Goal: Communication & Community: Answer question/provide support

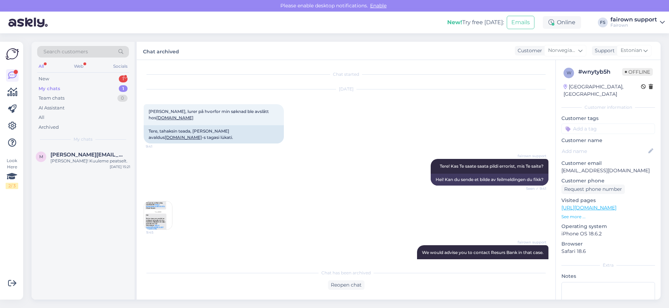
scroll to position [111, 0]
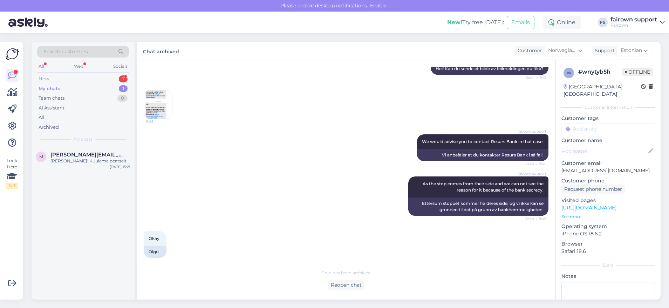
click at [101, 80] on div "New 1" at bounding box center [83, 79] width 92 height 10
click at [87, 163] on div "Nie dostałem kodu QR do finalizacji zamówienia w iSpot." at bounding box center [90, 164] width 80 height 13
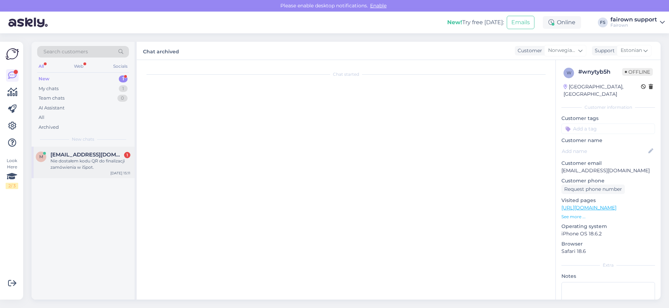
scroll to position [0, 0]
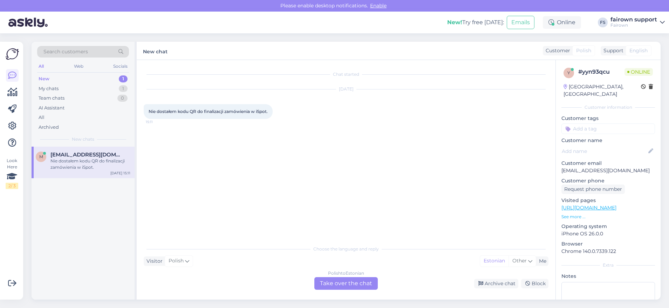
click at [333, 282] on div "Polish to Estonian Take over the chat" at bounding box center [345, 283] width 63 height 13
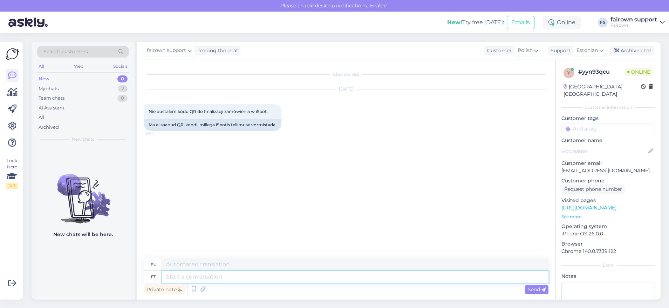
click at [322, 279] on textarea at bounding box center [355, 277] width 387 height 12
type textarea "u"
type textarea "Uurime."
type textarea "Zbadajmy to."
type textarea "Uurime."
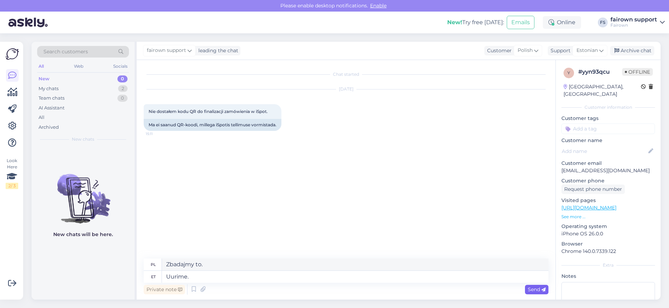
click at [536, 290] on span "Send" at bounding box center [537, 289] width 18 height 6
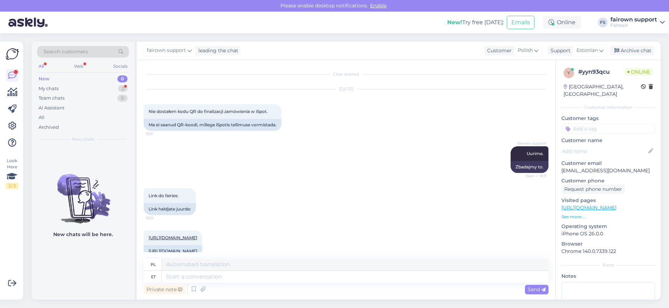
scroll to position [25, 0]
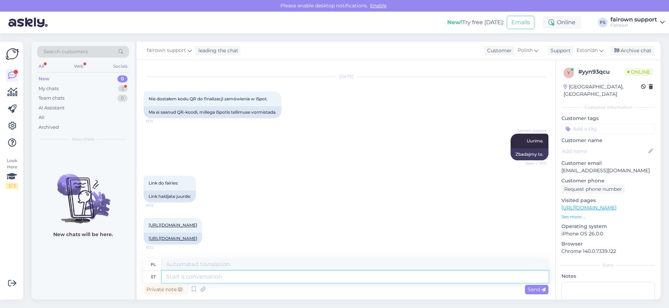
click at [197, 278] on textarea at bounding box center [355, 277] width 387 height 12
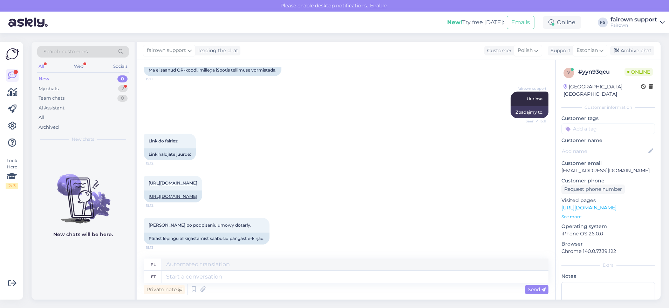
click at [93, 80] on div "New 0" at bounding box center [83, 79] width 92 height 10
click at [92, 87] on div "My chats 2" at bounding box center [83, 89] width 92 height 10
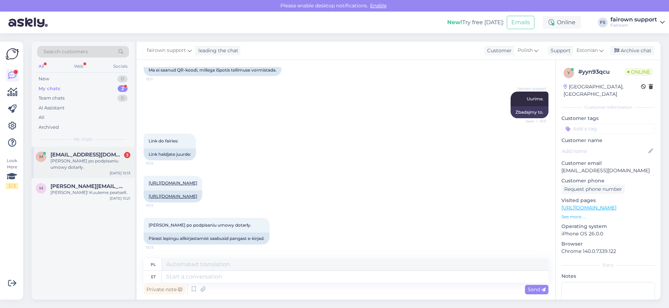
click at [94, 164] on div "[PERSON_NAME] po podpisaniu umowy dotarły." at bounding box center [90, 164] width 80 height 13
click at [191, 276] on textarea at bounding box center [355, 277] width 387 height 12
type textarea "Te s"
type textarea "[PERSON_NAME]"
type textarea "Te saite"
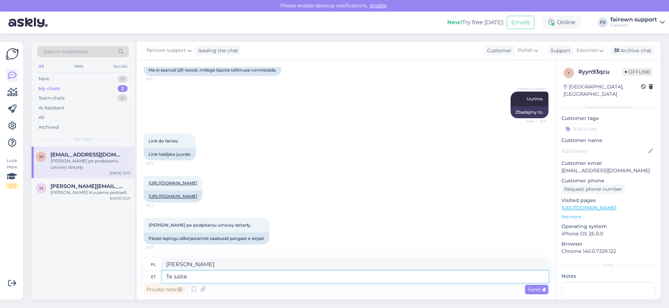
type textarea "Masz"
type textarea "Te saite ilmselt"
type textarea "Prawdopodobnie masz"
type textarea "Te saite ilmselt lingi"
type textarea "Pewnie dostałeś link."
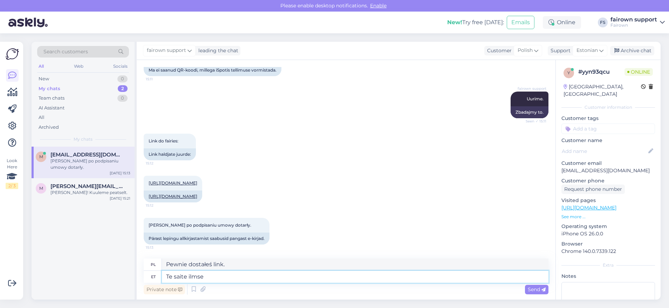
type textarea "Te saite ilms"
type textarea "Prawdopodobnie masz"
type textarea "Te sa"
type textarea "Masz"
type textarea "T"
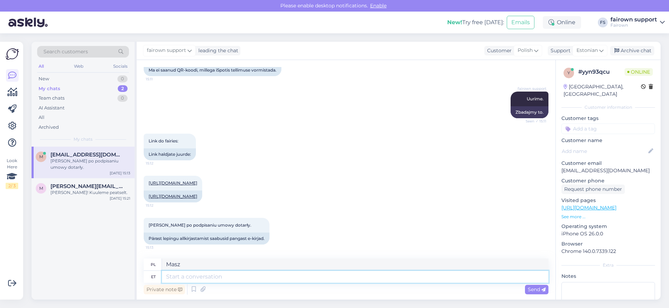
type textarea "[PERSON_NAME]"
type textarea "Mis e"
type textarea "Co"
type textarea "Mis emailis ki"
type textarea "Jaki e-mail?"
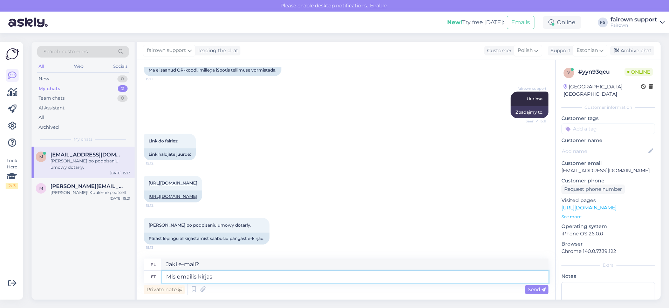
type textarea "Mis emailis kirjas n"
type textarea "Co znajduje się w e-mailu?"
type textarea "Mis emailis kirjas on?"
type textarea "Co jest napisane w e-mailu?"
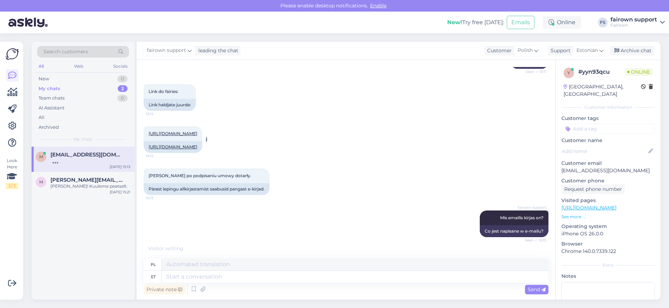
drag, startPoint x: 209, startPoint y: 136, endPoint x: 144, endPoint y: 130, distance: 65.1
click at [144, 130] on div "[URL][DOMAIN_NAME] 15:12" at bounding box center [173, 133] width 59 height 15
copy link "[URL][DOMAIN_NAME]"
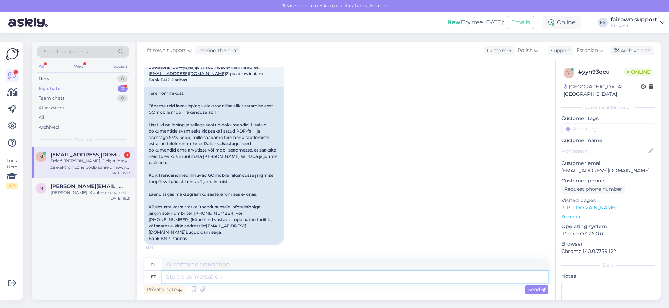
click at [268, 279] on textarea at bounding box center [355, 277] width 387 height 12
click at [218, 278] on textarea at bounding box center [355, 277] width 387 height 12
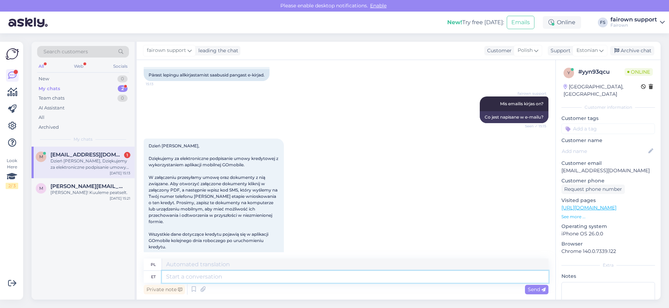
scroll to position [155, 0]
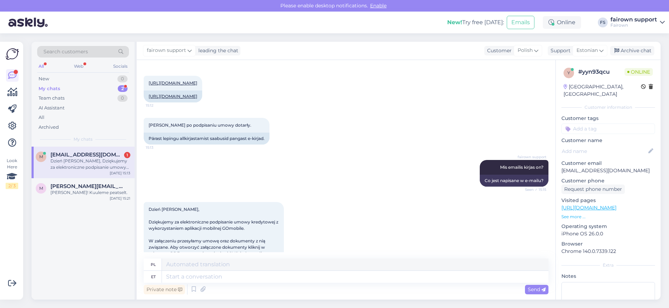
click at [82, 166] on div "Dzień [PERSON_NAME], Dziękujemy za elektroniczne podpisanie umowy kredytowej z …" at bounding box center [90, 164] width 80 height 13
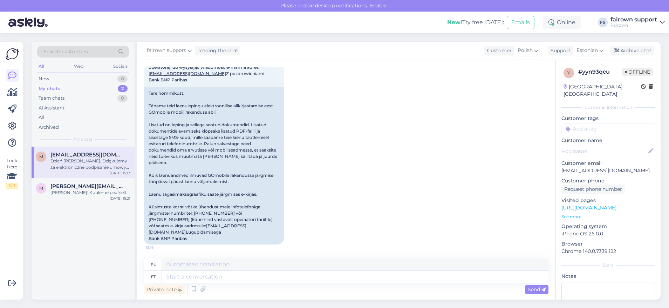
scroll to position [479, 0]
click at [264, 279] on textarea at bounding box center [355, 277] width 387 height 12
type textarea "Me"
type textarea "My"
type textarea "Me näeme, et"
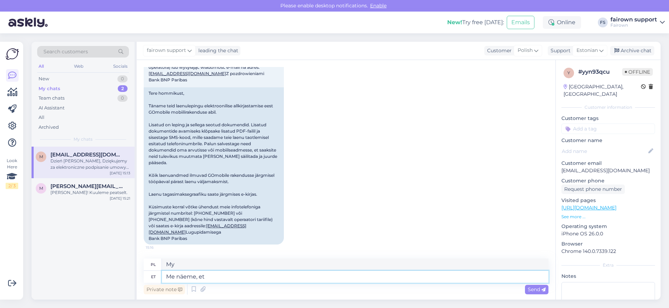
type textarea "Zobaczymy,"
type textarea "Me näeme, et"
type textarea "Widzimy, że"
type textarea "Me näeme, et meie"
type textarea "Widzimy, że my"
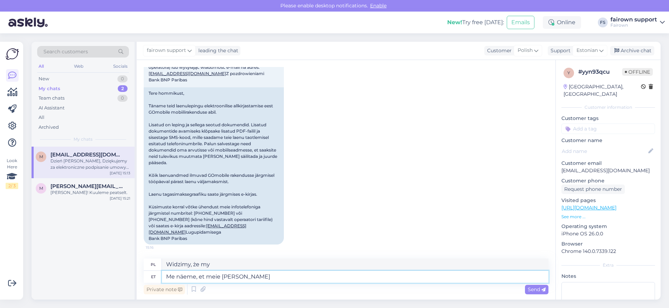
type textarea "Me näeme, et meie [PERSON_NAME]"
type textarea "Widzimy, że w naszym kierunku"
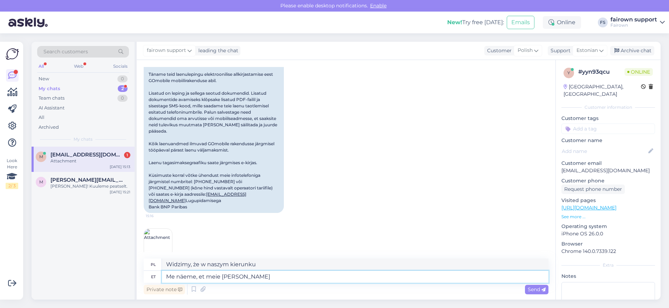
scroll to position [524, 0]
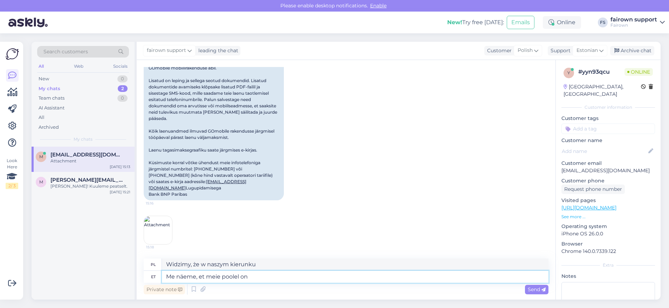
type textarea "Me näeme, et meie poolel on"
type textarea "Widzimy, że mamy po swojej stronie"
type textarea "Me näeme, et meie poolel on kõik ko"
type textarea "Widzimy, że wszystko jest po naszej stronie."
type textarea "Me näeme, et meie poolel on kõik korras,"
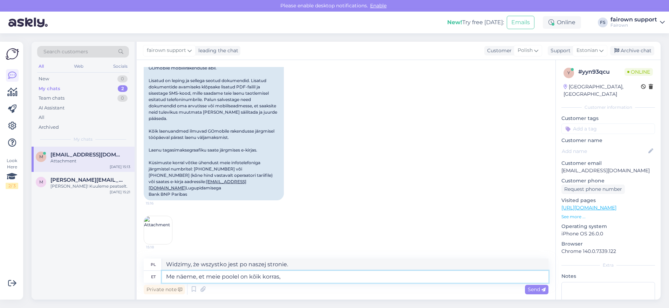
type textarea "Widzimy, że po naszej stronie wszystko jest w porządku,"
type textarea "Me näeme, et meie poolel on kõik korras, poetöötaja p"
type textarea "Widzimy, że po naszej stronie wszystko jest w porządku, ekspedientko"
type textarea "Me näeme, et meie poolel on kõik korras, poetöötaja peaks s"
type textarea "Widzimy, że po naszej stronie wszystko jest w porządku, pracownik sklepu powini…"
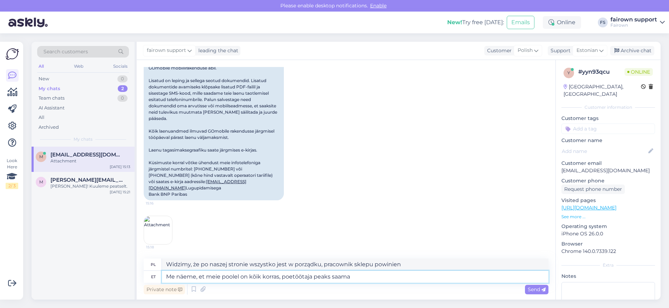
type textarea "Me näeme, et meie poolel on kõik korras, poetöötaja peaks saama"
type textarea "Widzimy, że po naszej stronie wszystko jest w porządku, pracownik sklepu powini…"
type textarea "Me näeme, et meie poolel on kõik korras, poetöötaja peaks [PERSON_NAME] e"
type textarea "Widzimy, że po naszej stronie wszystko jest w porządku, pracownik sklepu powini…"
type textarea "Me näeme, et meie poolel on kõik korras, poetöötaja peaks saama [PERSON_NAME] ül"
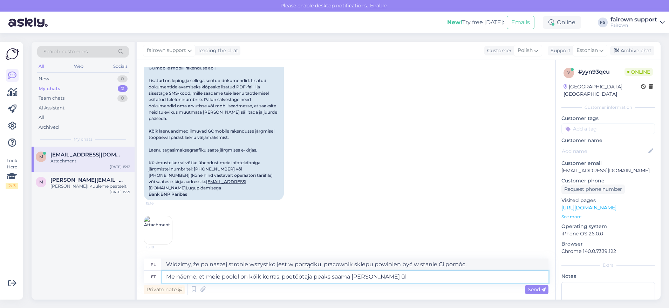
type textarea "Widzimy, że po naszej stronie wszystko jest w porządku, pracownik sklepu powini…"
type textarea "Me näeme, et meie poolel on kõik korras, poetöötaja peaks saama [PERSON_NAME] ü…"
type textarea "Widzimy, że po naszej stronie wszystko jest w porządku, pracownik sklepu powini…"
type textarea "Me näeme, et meie poolel on kõik korras, poetöötaja peaks saama [PERSON_NAME] ü…"
type textarea "[PERSON_NAME], że po naszej stronie wszystko jest w porządku, pracownik sklepu …"
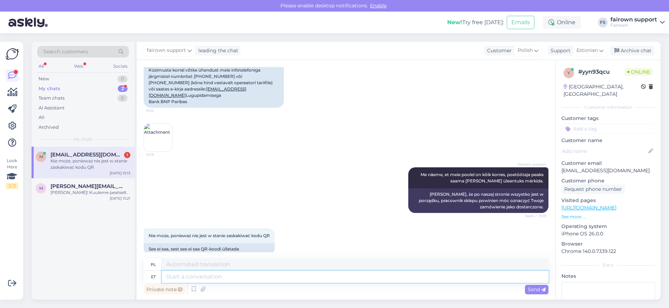
scroll to position [627, 0]
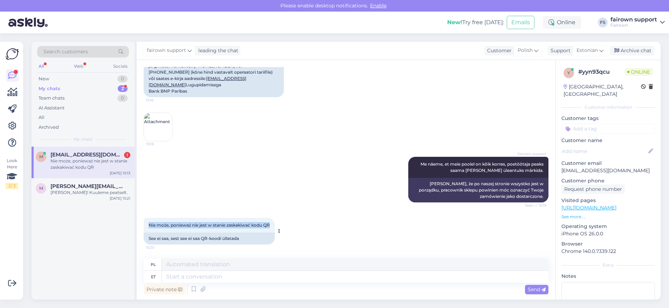
drag, startPoint x: 273, startPoint y: 227, endPoint x: 148, endPoint y: 227, distance: 124.8
click at [148, 227] on div "Nie może, ponieważ nie jest w stanie zaskakiwać kodu QR 15:20" at bounding box center [209, 225] width 131 height 15
copy span "Nie może, ponieważ nie jest w stanie zaskakiwać kodu QR"
click at [316, 273] on textarea at bounding box center [355, 277] width 387 height 12
type textarea "Poe"
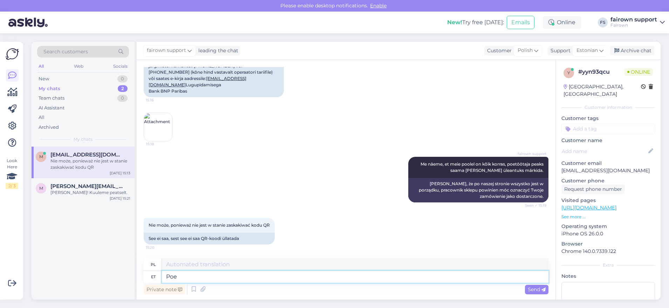
type textarea "Sklep"
type textarea "[PERSON_NAME] töötajal on"
type textarea "Pracownik sklepu"
type textarea "[PERSON_NAME] töötajal on või"
type textarea "Pracownik sklepu ma"
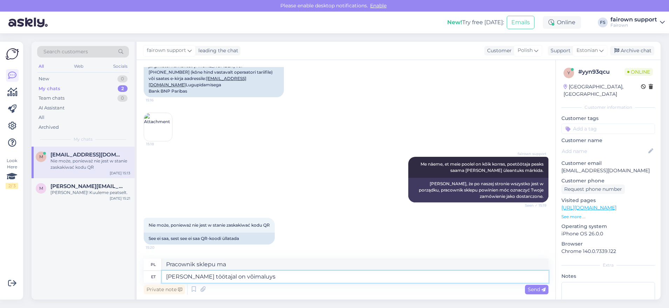
type textarea "[PERSON_NAME] töötajal on võimaluys"
type textarea "Pracownik sklepu ma możliwość"
type textarea "[PERSON_NAME] töötajal on võimalus minna"
type textarea "Pracownik sklepu ma możliwość wyjścia"
type textarea "[PERSON_NAME] töötajal on võimalus minna ja s"
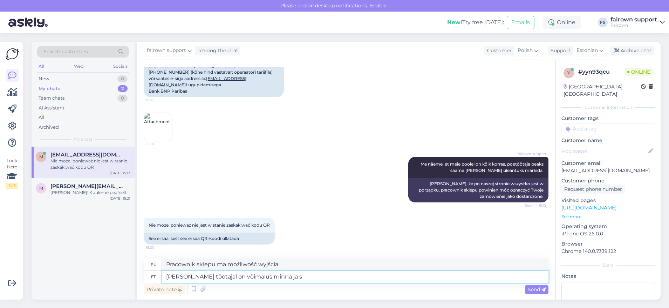
type textarea "Pracownik sklepu ma możliwość wyjścia i"
type textarea "[PERSON_NAME] töötajal on võimalus minna ja see"
type textarea "Pracownik sklepu ma możliwość pójść i to"
type textarea "[PERSON_NAME] töötajal on võimalus minna ja see tellimus ül"
type textarea "Pracownik sklepu ma możliwość odebrania tego zamówienia"
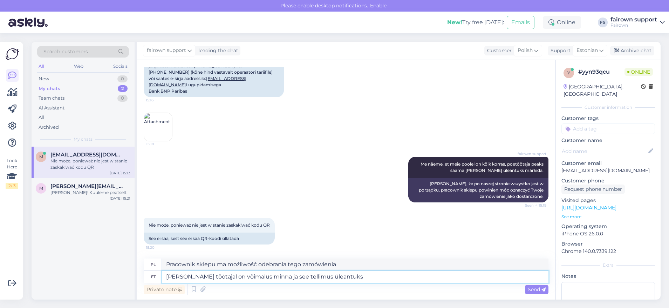
type textarea "[PERSON_NAME] töötajal on võimalus minna ja see tellimus üleantuks"
type textarea "Pracownik sklepu ma możliwość doręczenia tego zamówienia"
type textarea "[PERSON_NAME] töötajal on võimalus minna ja see tellimus üleantuks märkida."
type textarea "Pracownik sklepu ma możliwość oznaczenia zamówienia jako dostarczonego."
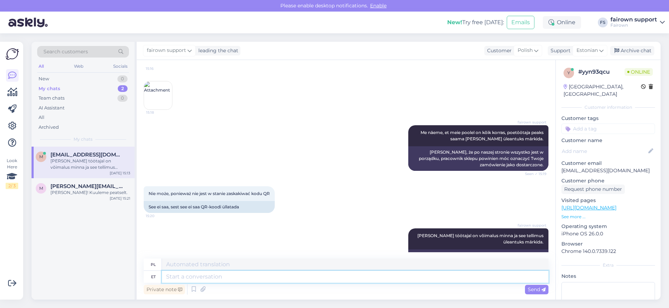
scroll to position [681, 0]
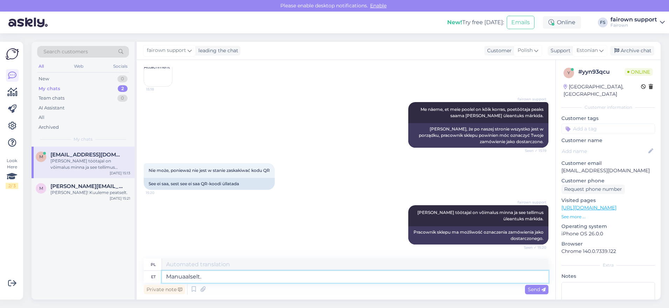
type textarea "Manuaalselt"
type textarea "Ręcznie."
type textarea "M"
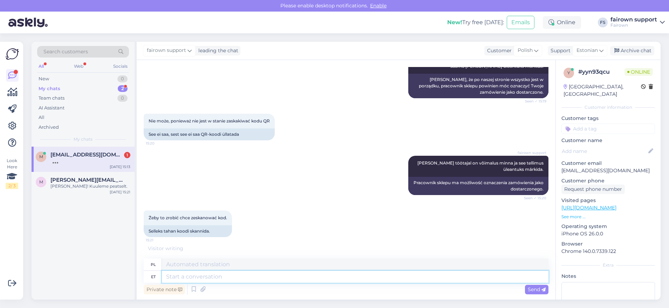
click at [227, 274] on textarea at bounding box center [355, 277] width 387 height 12
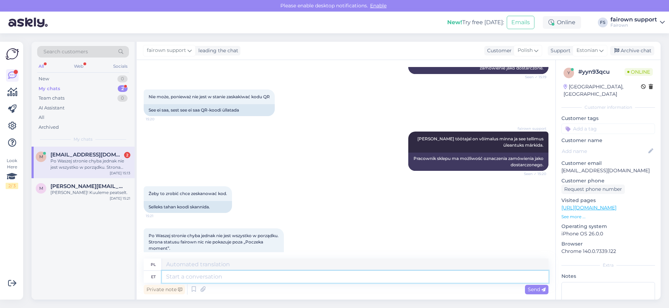
scroll to position [784, 0]
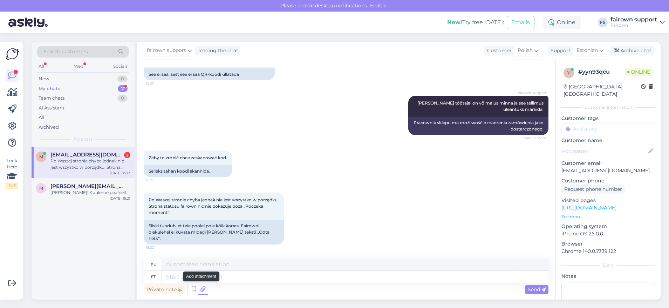
click at [200, 288] on icon at bounding box center [203, 289] width 10 height 11
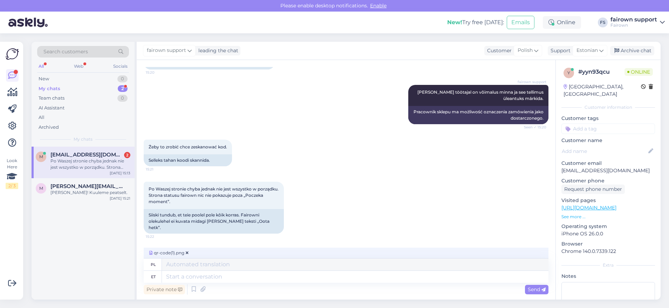
scroll to position [792, 0]
click at [530, 291] on span "Send" at bounding box center [537, 289] width 18 height 6
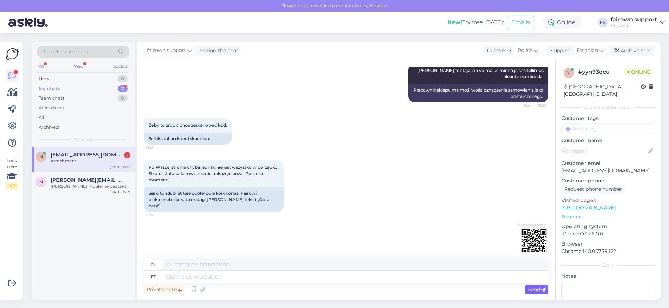
scroll to position [829, 0]
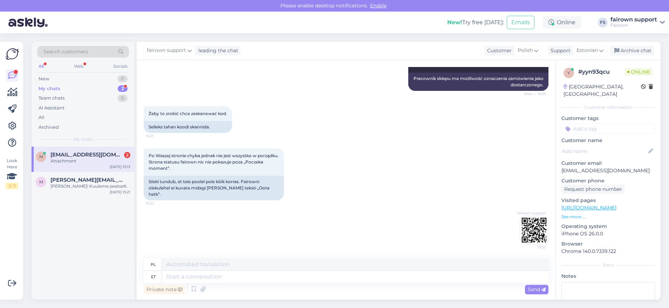
click at [357, 283] on div "Private note Send" at bounding box center [346, 288] width 405 height 13
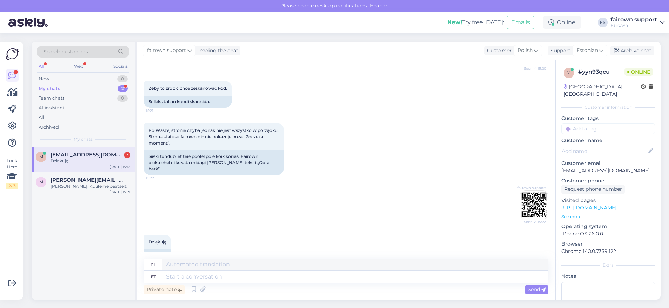
scroll to position [871, 0]
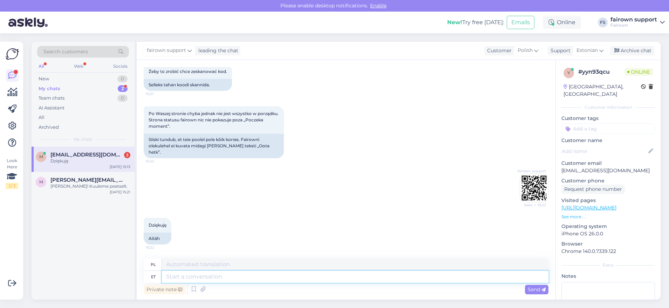
click at [193, 274] on textarea at bounding box center [355, 277] width 387 height 12
click at [197, 284] on icon at bounding box center [194, 289] width 8 height 11
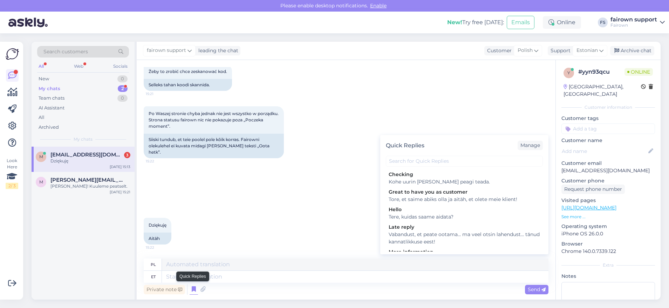
click at [194, 287] on icon at bounding box center [194, 289] width 8 height 11
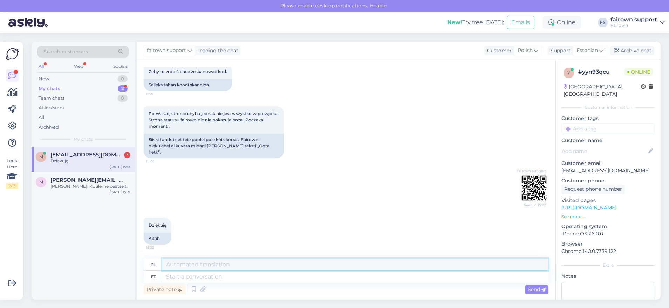
click at [220, 270] on textarea at bounding box center [355, 264] width 387 height 12
click at [220, 276] on textarea at bounding box center [355, 277] width 387 height 12
click at [230, 274] on textarea at bounding box center [355, 277] width 387 height 12
click at [95, 180] on span "[PERSON_NAME][EMAIL_ADDRESS][DOMAIN_NAME]" at bounding box center [86, 180] width 73 height 6
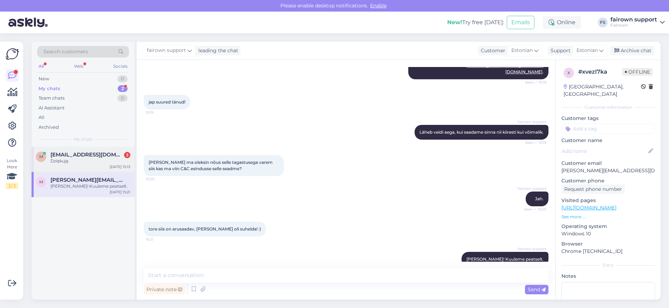
click at [92, 168] on div "m [EMAIL_ADDRESS][DOMAIN_NAME] 3 Dziękuję [DATE] 15:13" at bounding box center [83, 159] width 103 height 25
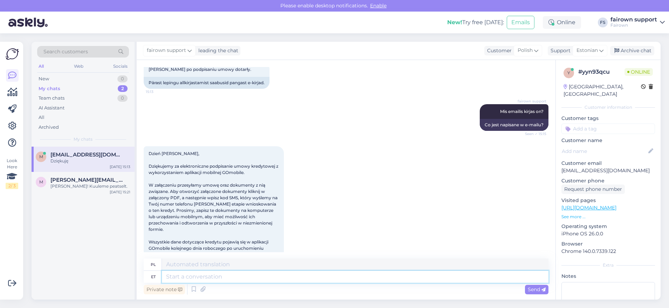
click at [203, 277] on textarea at bounding box center [355, 277] width 387 height 12
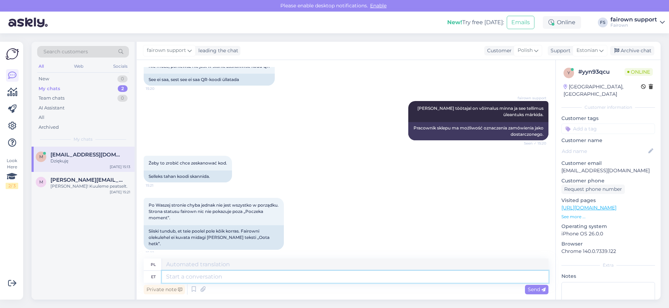
scroll to position [871, 0]
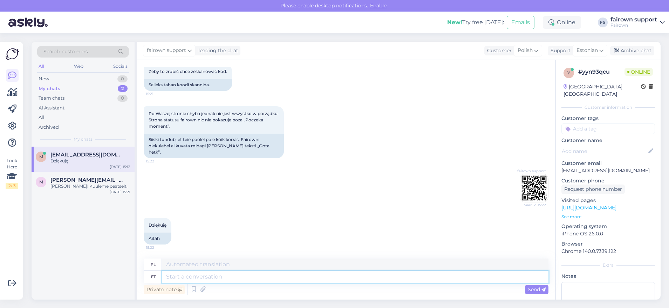
type textarea "a"
type textarea "Kas t"
type textarea "Jest"
type textarea "Kas töötas?"
type textarea "Czy zadziałało?"
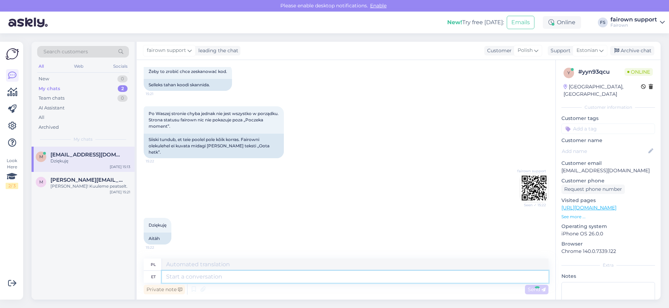
scroll to position [913, 0]
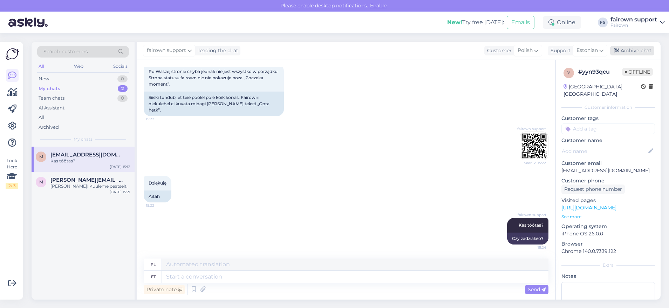
click at [636, 49] on div "Archive chat" at bounding box center [632, 50] width 44 height 9
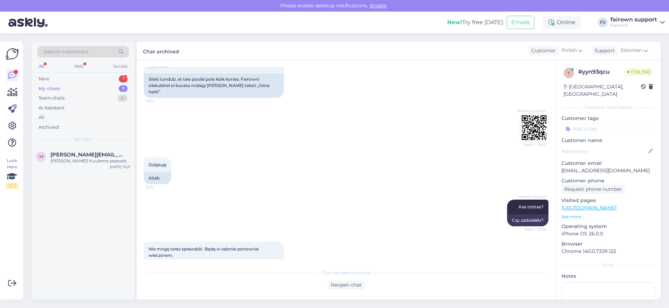
scroll to position [1038, 0]
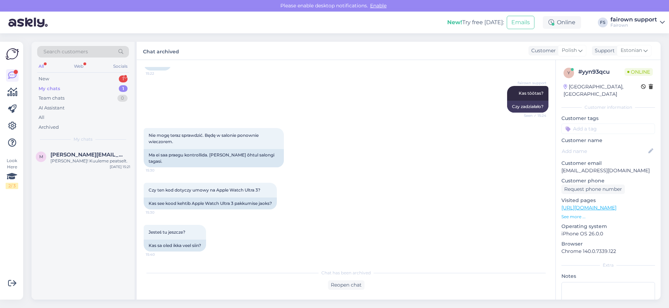
click at [68, 84] on div "My chats 1" at bounding box center [83, 89] width 92 height 10
click at [68, 80] on div "New 1" at bounding box center [83, 79] width 92 height 10
click at [80, 165] on div "m [EMAIL_ADDRESS][DOMAIN_NAME] 3 Jesteś tu jeszcze? [DATE] 15:40" at bounding box center [83, 159] width 103 height 25
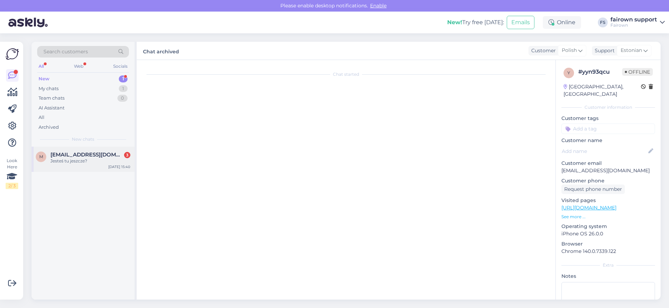
scroll to position [1062, 0]
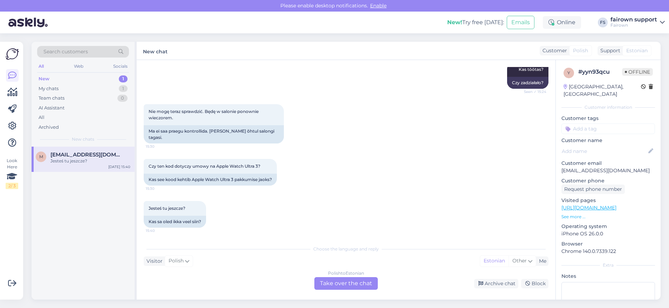
click at [335, 286] on div "Polish to Estonian Take over the chat" at bounding box center [345, 283] width 63 height 13
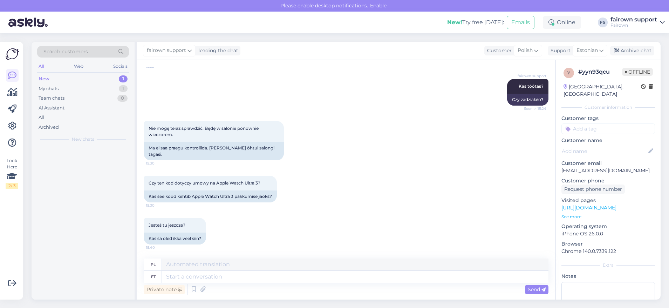
scroll to position [1045, 0]
click at [323, 279] on textarea at bounding box center [355, 277] width 387 height 12
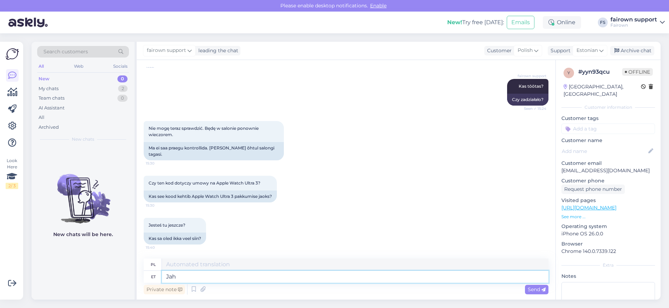
type textarea "Jah."
type textarea "Tak."
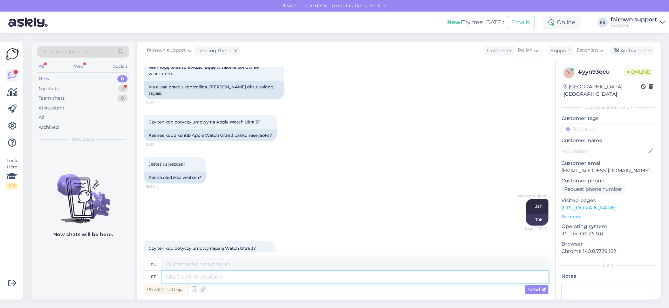
scroll to position [1171, 0]
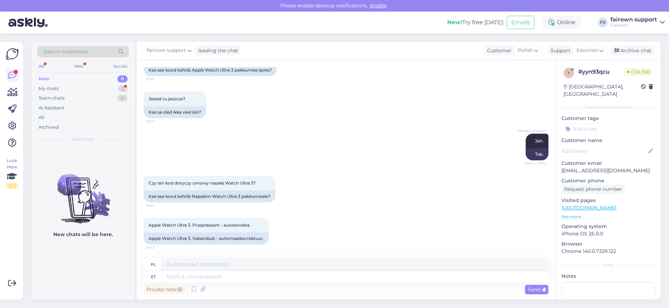
click at [244, 283] on div "Private note Send" at bounding box center [346, 288] width 405 height 13
click at [242, 274] on textarea at bounding box center [355, 277] width 387 height 12
click at [86, 90] on div "My chats 2" at bounding box center [83, 89] width 92 height 10
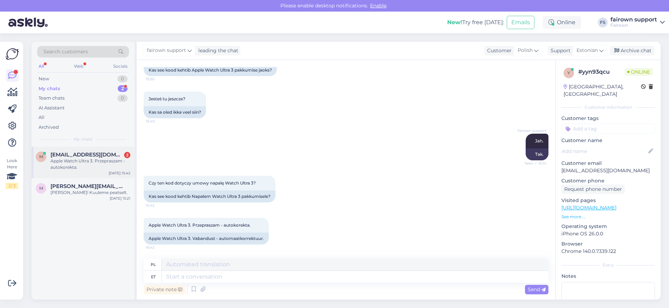
click at [94, 154] on span "[EMAIL_ADDRESS][DOMAIN_NAME]" at bounding box center [86, 154] width 73 height 6
click at [199, 278] on textarea at bounding box center [355, 277] width 387 height 12
type textarea "Jah."
type textarea "Tak."
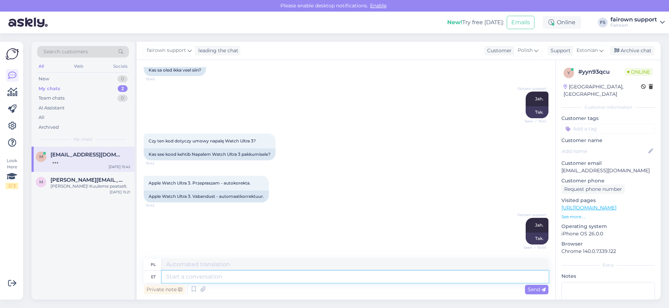
scroll to position [1255, 0]
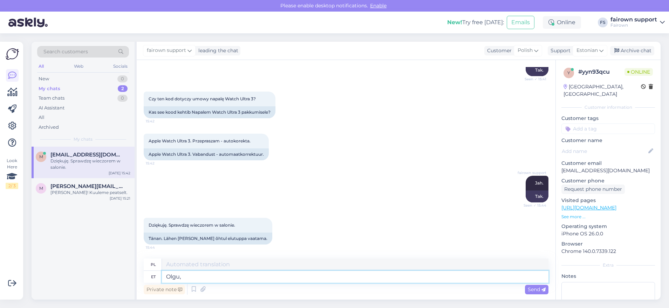
type textarea "Olgu,"
type textarea "Dobra,"
type textarea "Olgu, kõkab"
type textarea "Dobrze, wszystko w porządku."
type textarea "Olgu, kõlab hä"
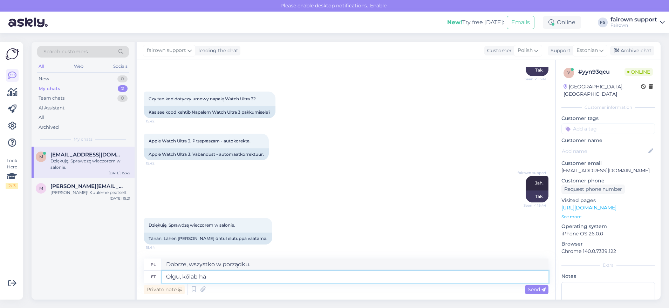
type textarea "Okej, brzmi dobrze."
type textarea "Olgu, kõlab hästi."
click at [537, 293] on div "Send" at bounding box center [536, 289] width 23 height 9
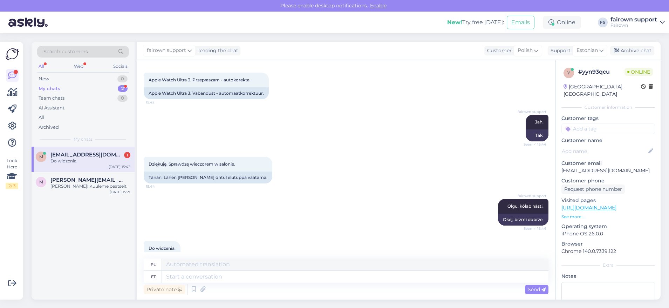
scroll to position [1340, 0]
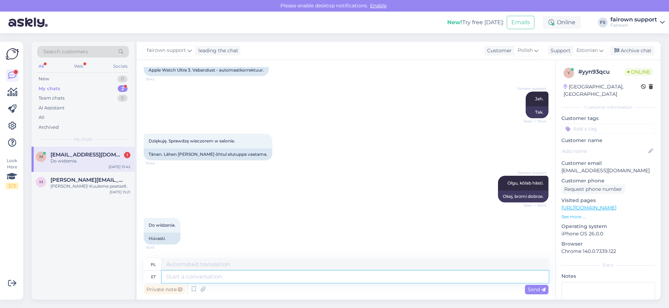
click at [236, 280] on textarea at bounding box center [355, 277] width 387 height 12
type textarea "Ilusat n"
type textarea "Piękny"
type textarea "Ilusat nädalavahetust"
type textarea "Miłego weekendu"
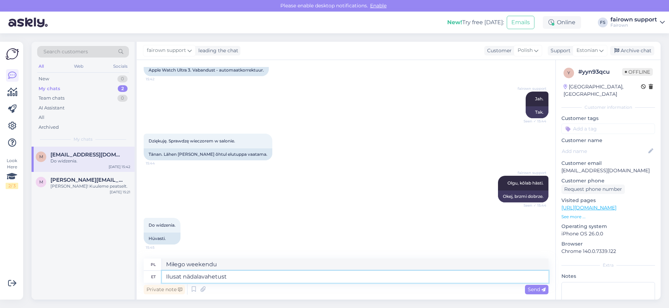
type textarea "Ilusat nädalavahetust!"
type textarea "Miłego weekendu!"
type textarea "Ilusat nädalavahetust!"
click at [533, 287] on span "Send" at bounding box center [537, 289] width 18 height 6
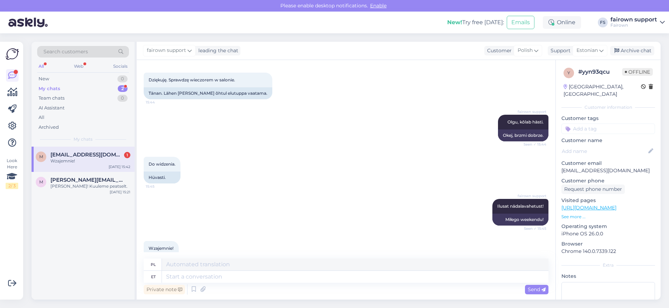
scroll to position [1424, 0]
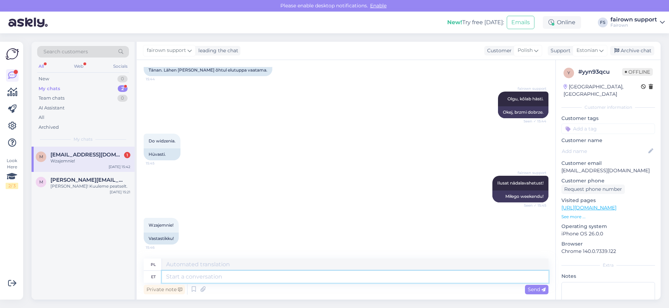
click at [186, 273] on textarea at bounding box center [355, 277] width 387 height 12
click at [47, 182] on div "m [PERSON_NAME][EMAIL_ADDRESS][DOMAIN_NAME] [PERSON_NAME]! Kuuleme peatselt." at bounding box center [83, 183] width 95 height 13
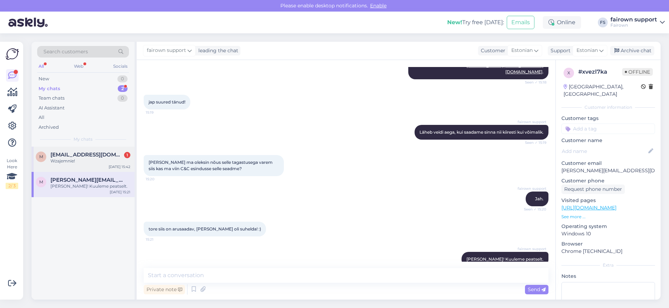
click at [73, 156] on span "[EMAIL_ADDRESS][DOMAIN_NAME]" at bounding box center [86, 154] width 73 height 6
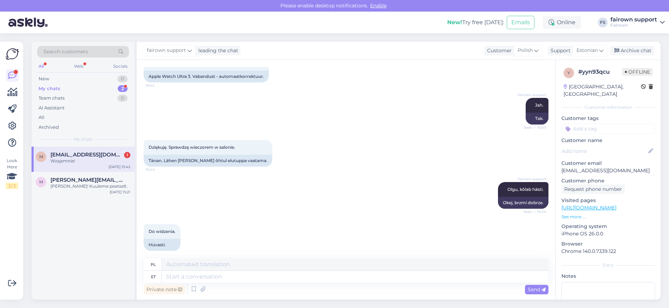
scroll to position [1424, 0]
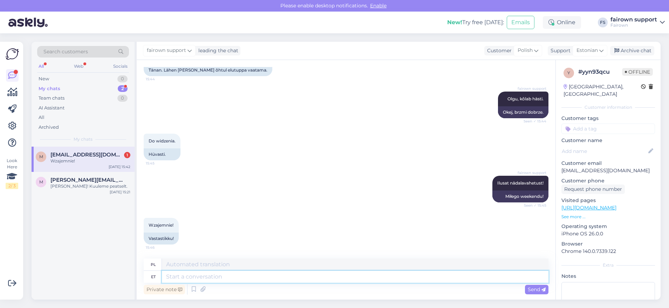
click at [206, 275] on textarea at bounding box center [355, 277] width 387 height 12
click at [59, 193] on div "m [PERSON_NAME][EMAIL_ADDRESS][DOMAIN_NAME] [PERSON_NAME]! Kuuleme peatselt. [D…" at bounding box center [83, 184] width 103 height 25
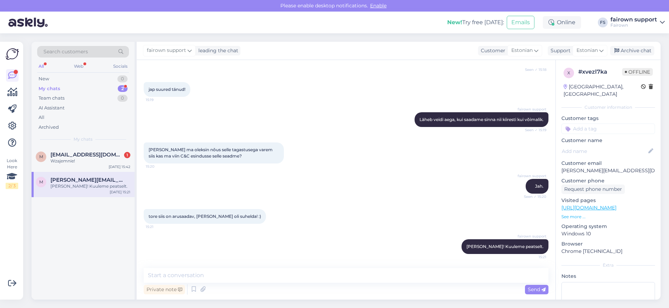
scroll to position [715, 0]
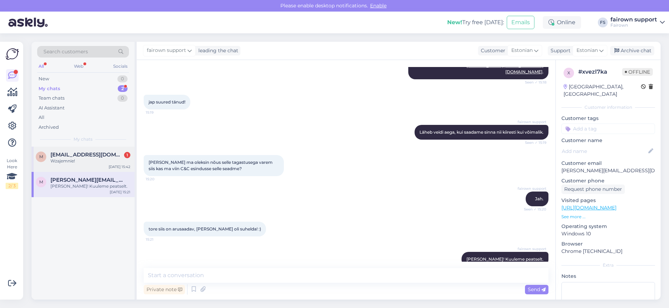
click at [86, 167] on div "m [EMAIL_ADDRESS][DOMAIN_NAME] 1 Wzajemnie! [DATE] 15:42" at bounding box center [83, 159] width 103 height 25
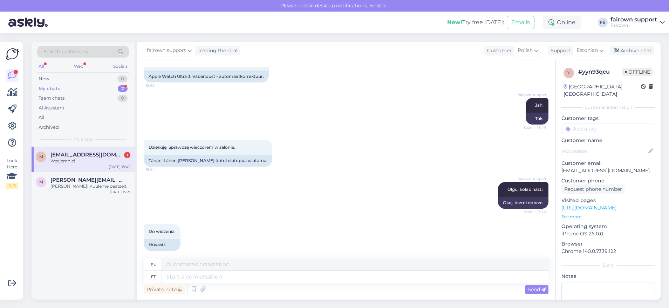
scroll to position [1424, 0]
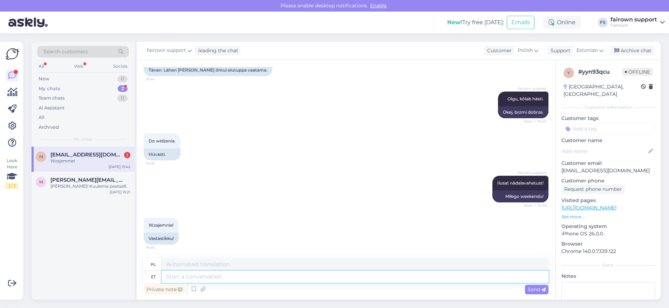
click at [182, 276] on textarea at bounding box center [355, 277] width 387 height 12
click at [67, 96] on div "Team chats 0" at bounding box center [83, 98] width 92 height 10
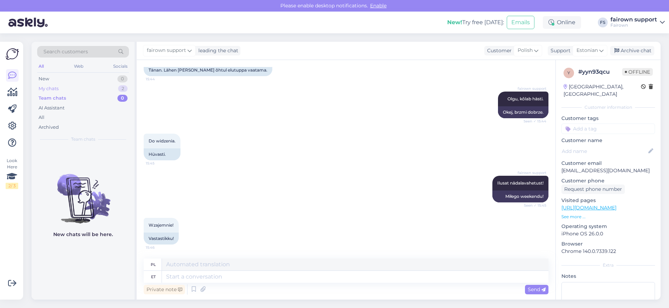
click at [69, 86] on div "My chats 2" at bounding box center [83, 89] width 92 height 10
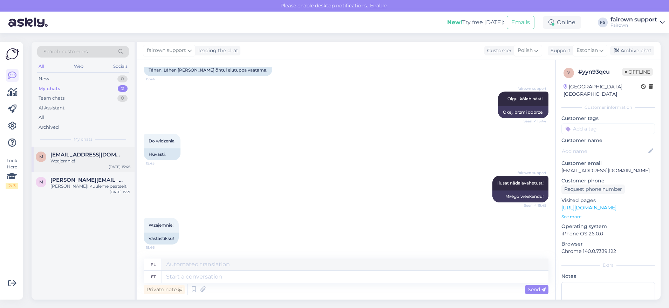
click at [80, 155] on span "[EMAIL_ADDRESS][DOMAIN_NAME]" at bounding box center [86, 154] width 73 height 6
click at [626, 52] on div "Archive chat" at bounding box center [632, 50] width 44 height 9
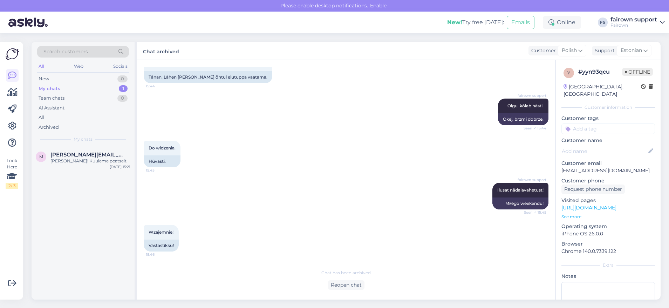
scroll to position [1417, 0]
